Goal: Task Accomplishment & Management: Complete application form

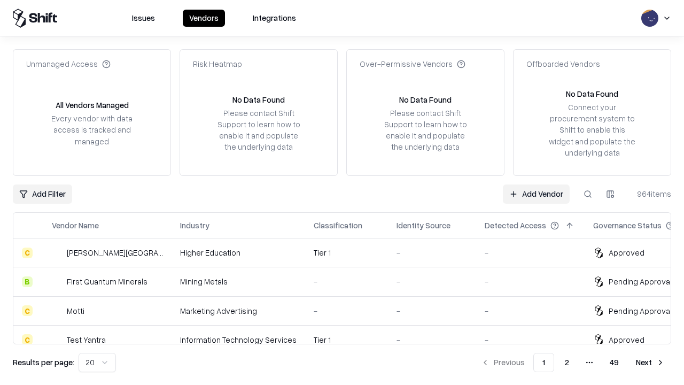
click at [536, 194] on link "Add Vendor" at bounding box center [536, 193] width 67 height 19
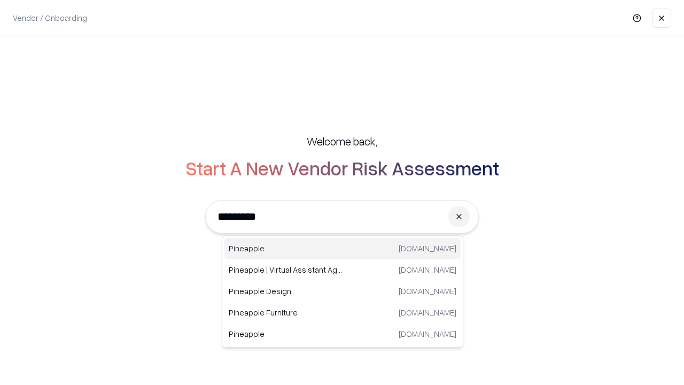
click at [343, 249] on div "Pineapple [DOMAIN_NAME]" at bounding box center [343, 248] width 236 height 21
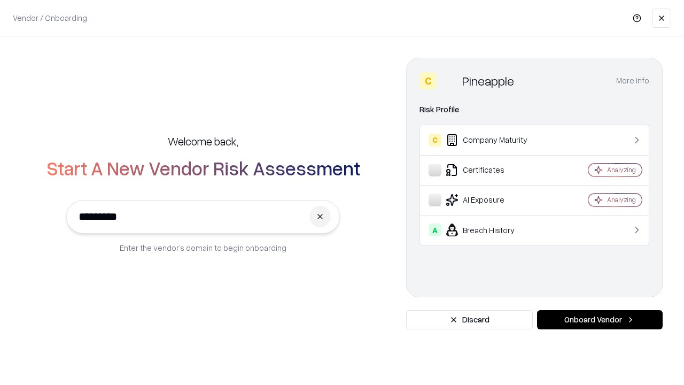
type input "*********"
click at [600, 320] on button "Onboard Vendor" at bounding box center [600, 319] width 126 height 19
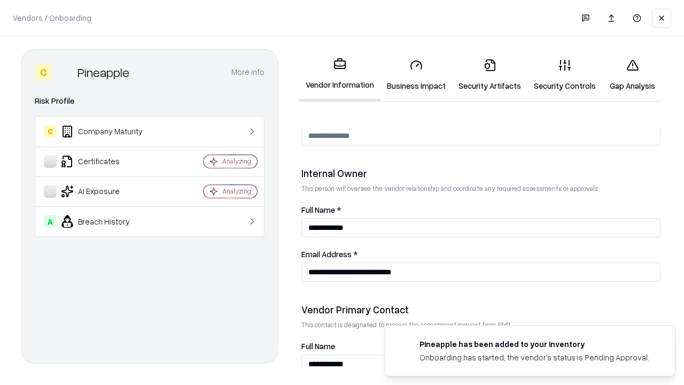
scroll to position [554, 0]
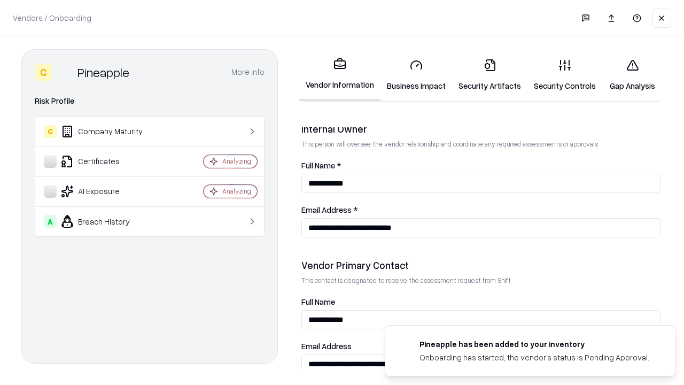
click at [490, 75] on link "Security Artifacts" at bounding box center [489, 75] width 75 height 50
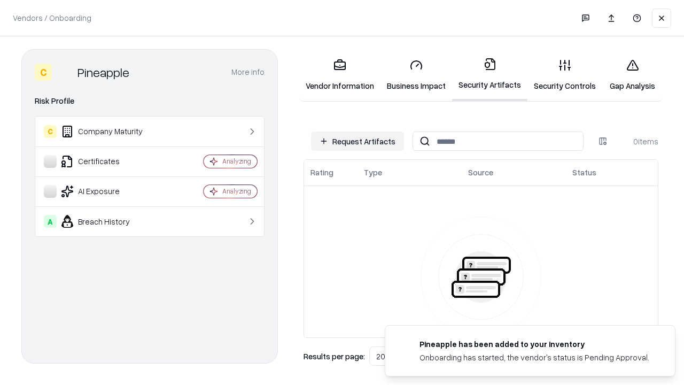
click at [358, 141] on button "Request Artifacts" at bounding box center [357, 140] width 93 height 19
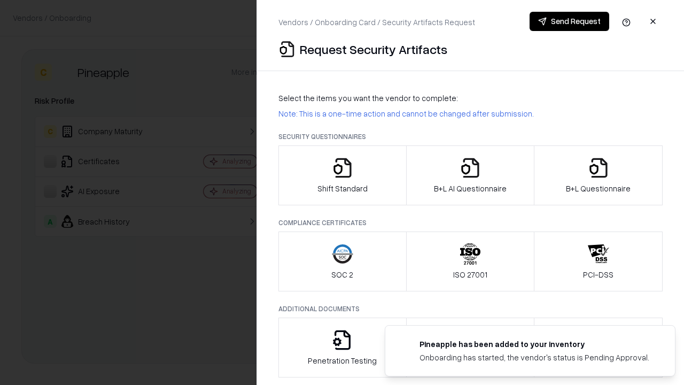
click at [598, 175] on icon "button" at bounding box center [598, 167] width 21 height 21
click at [470, 175] on icon "button" at bounding box center [470, 167] width 21 height 21
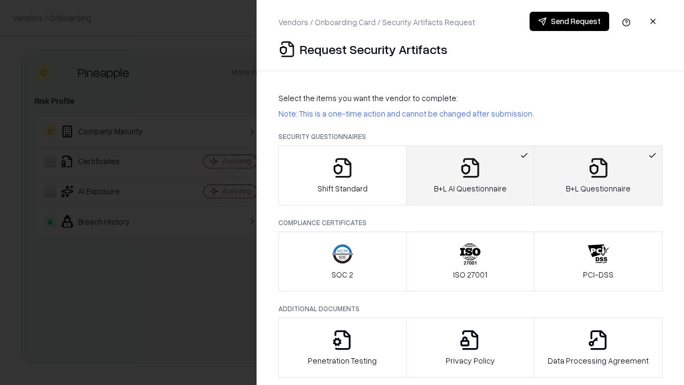
click at [569, 21] on button "Send Request" at bounding box center [570, 21] width 80 height 19
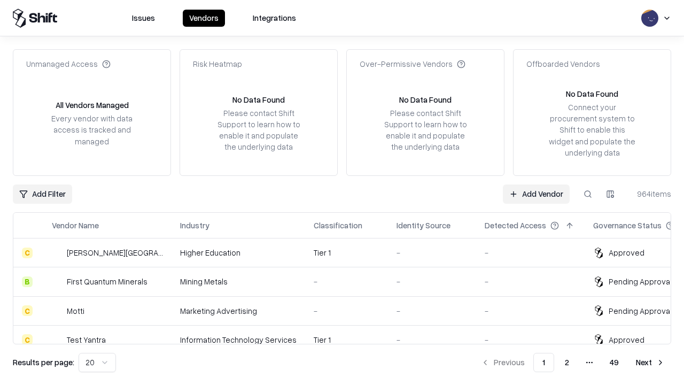
click at [536, 194] on link "Add Vendor" at bounding box center [536, 193] width 67 height 19
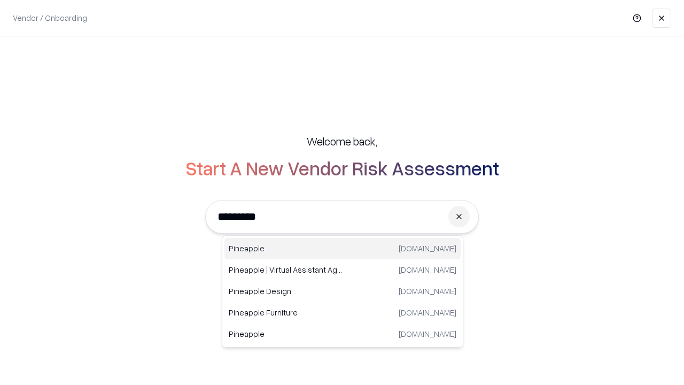
click at [343, 249] on div "Pineapple [DOMAIN_NAME]" at bounding box center [343, 248] width 236 height 21
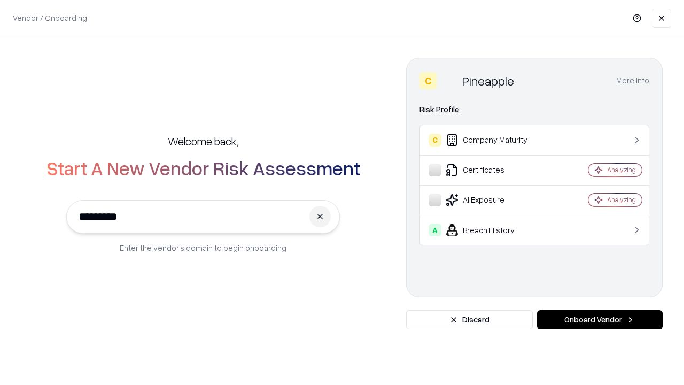
type input "*********"
click at [600, 320] on button "Onboard Vendor" at bounding box center [600, 319] width 126 height 19
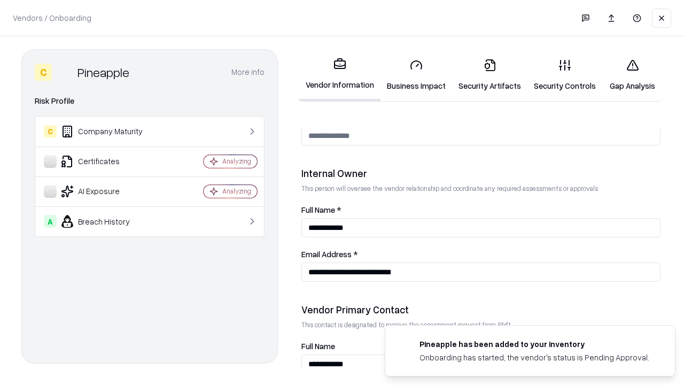
scroll to position [554, 0]
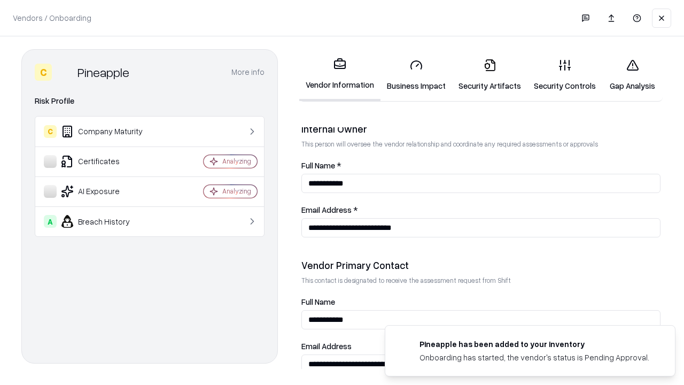
click at [632, 75] on link "Gap Analysis" at bounding box center [632, 75] width 60 height 50
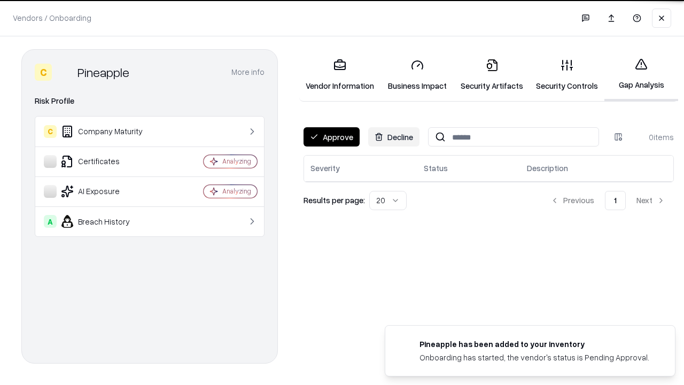
click at [331, 137] on button "Approve" at bounding box center [332, 136] width 56 height 19
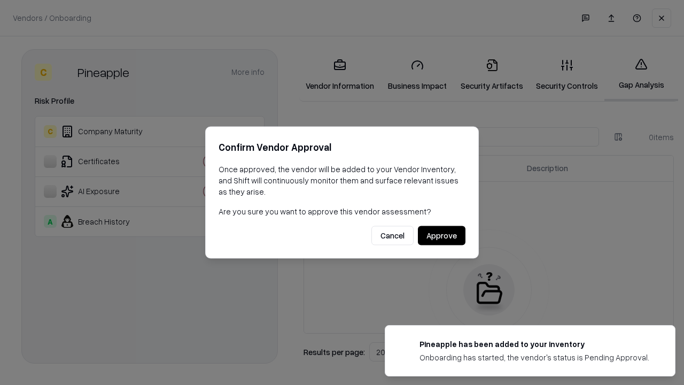
click at [442, 235] on button "Approve" at bounding box center [442, 235] width 48 height 19
